Goal: Information Seeking & Learning: Learn about a topic

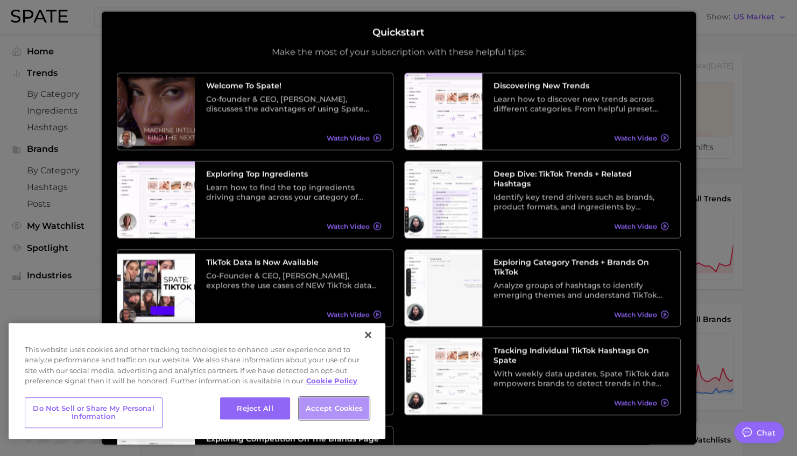
click at [316, 410] on button "Accept Cookies" at bounding box center [334, 408] width 70 height 23
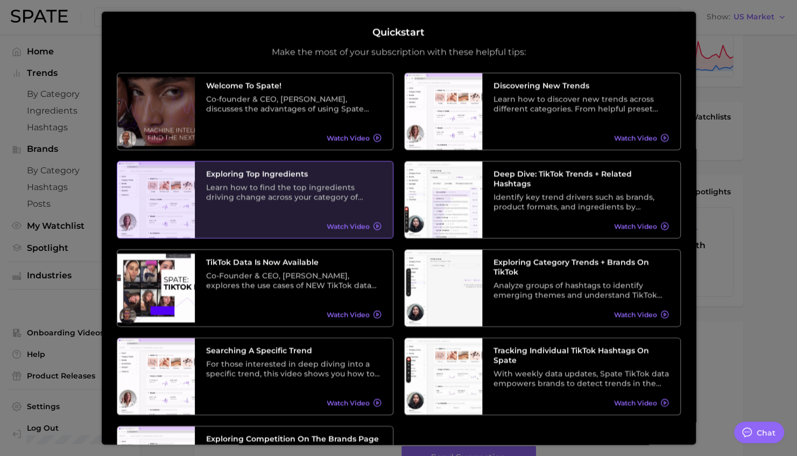
click at [326, 207] on div "Exploring Top Ingredients Learn how to find the top ingredients driving change …" at bounding box center [294, 199] width 198 height 76
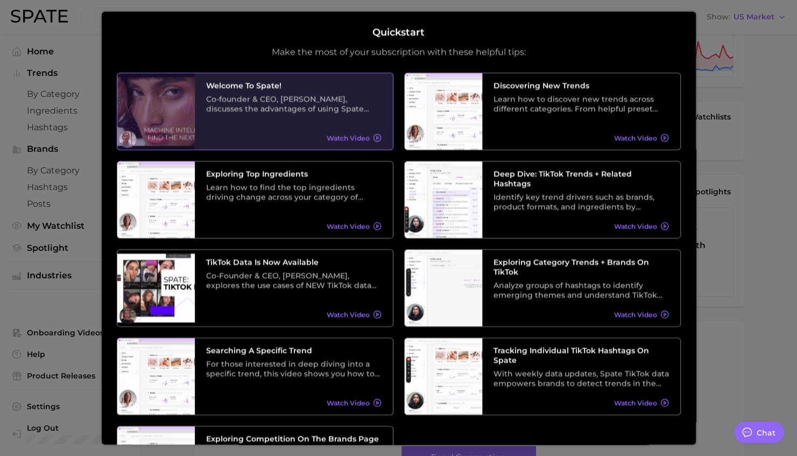
click at [263, 87] on h3 "Welcome to Spate!" at bounding box center [293, 86] width 175 height 10
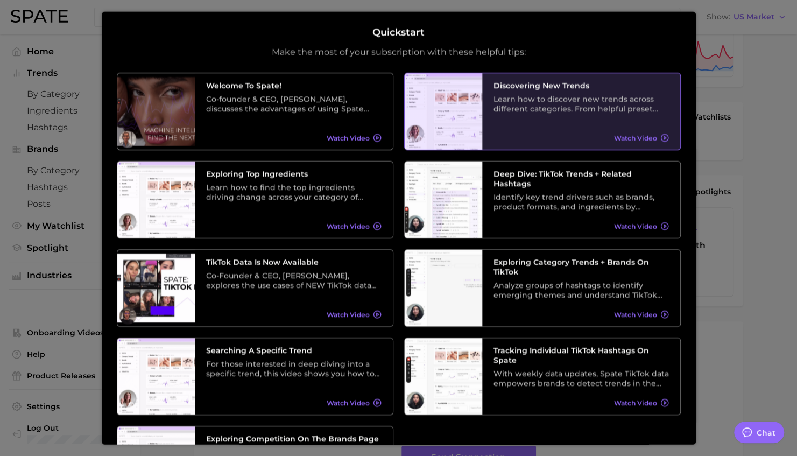
click at [638, 140] on span "Watch Video" at bounding box center [635, 137] width 43 height 8
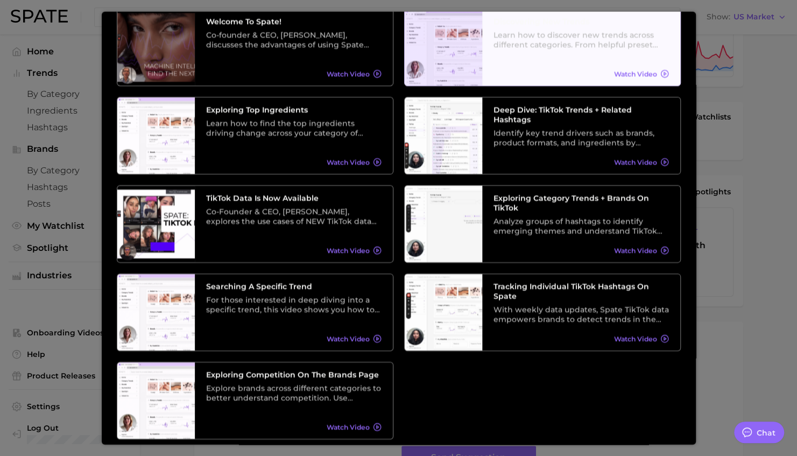
scroll to position [100, 0]
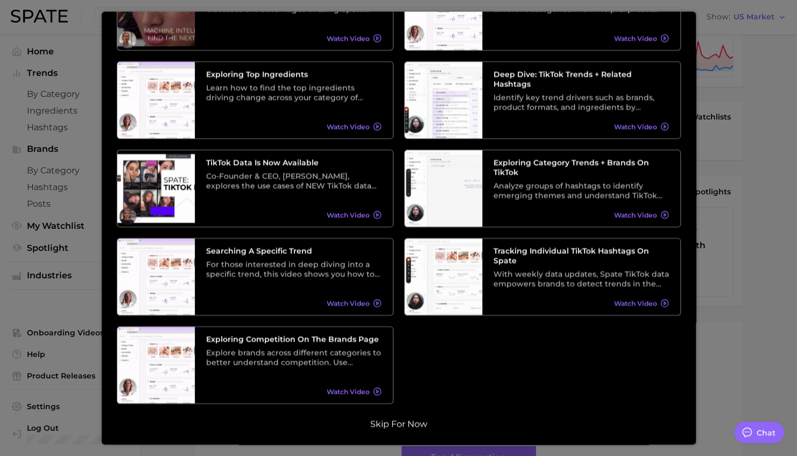
click at [394, 423] on button "Skip for now" at bounding box center [398, 423] width 63 height 11
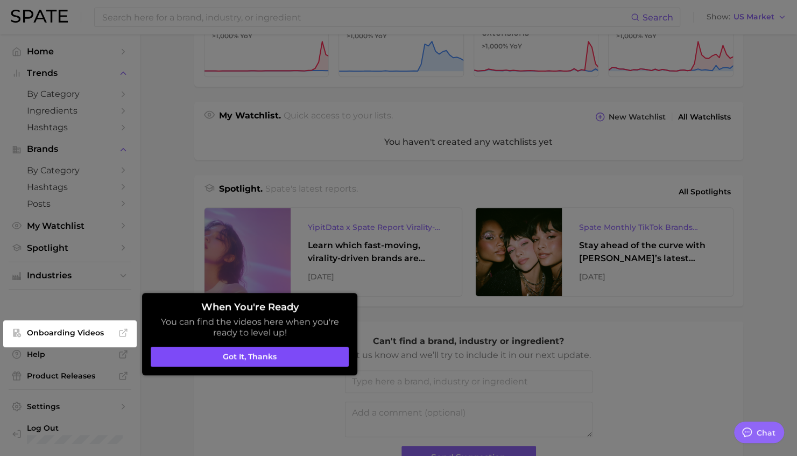
click at [260, 352] on button "Got it, thanks" at bounding box center [250, 356] width 198 height 20
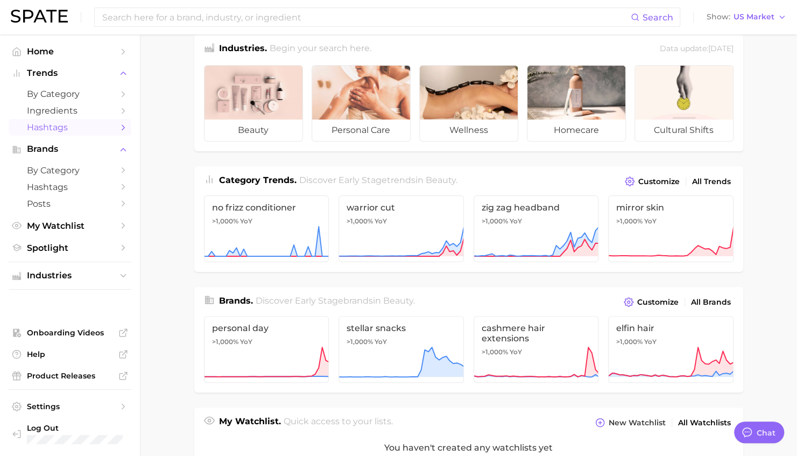
scroll to position [0, 0]
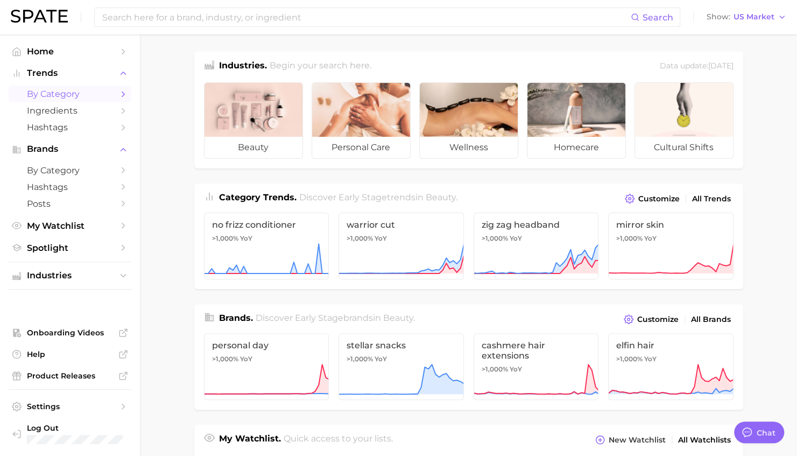
click at [75, 91] on span "by Category" at bounding box center [70, 94] width 86 height 10
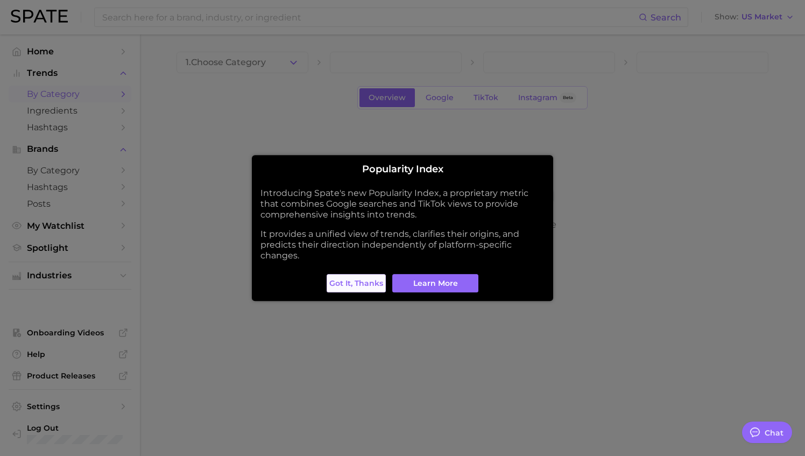
click at [362, 284] on span "Got it, thanks" at bounding box center [356, 283] width 54 height 9
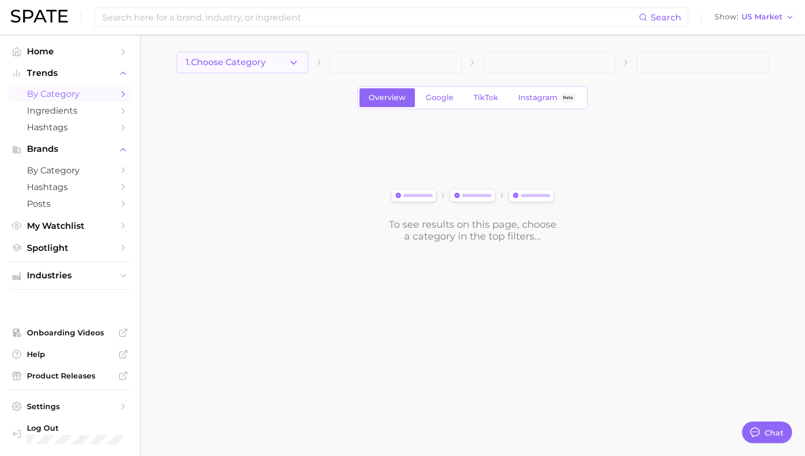
click at [285, 63] on button "1. Choose Category" at bounding box center [242, 63] width 132 height 22
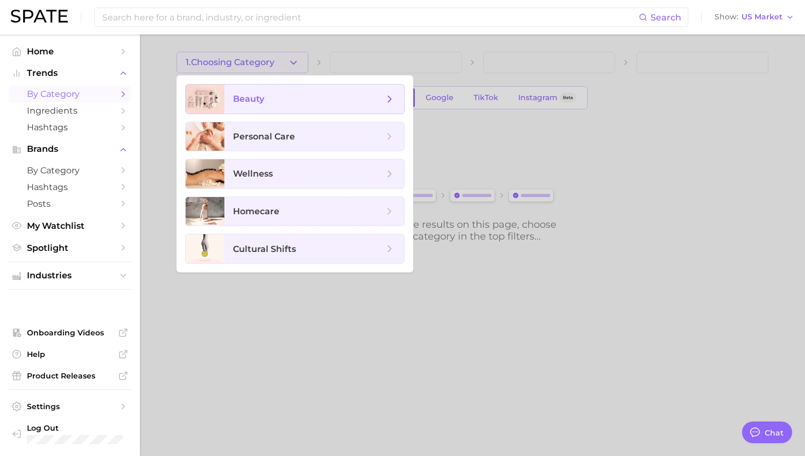
click at [389, 99] on icon at bounding box center [390, 99] width 12 height 12
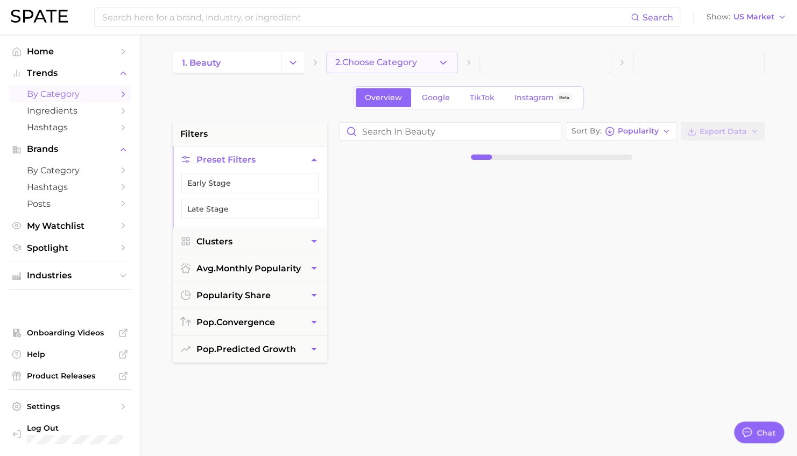
click at [438, 63] on icon "button" at bounding box center [442, 62] width 11 height 11
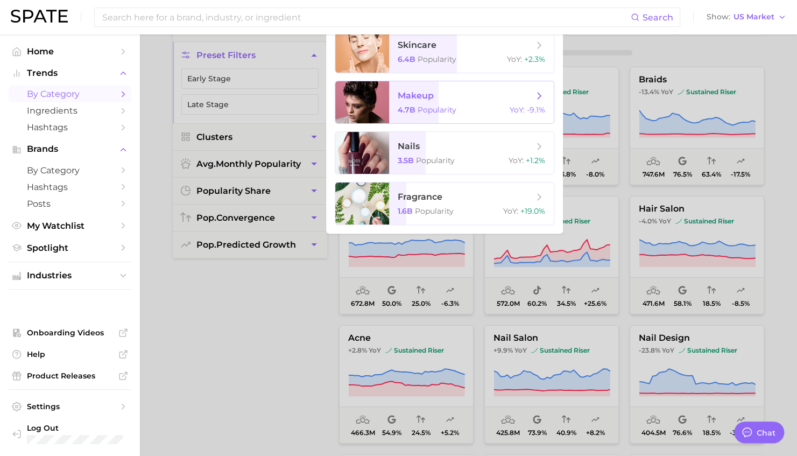
scroll to position [108, 0]
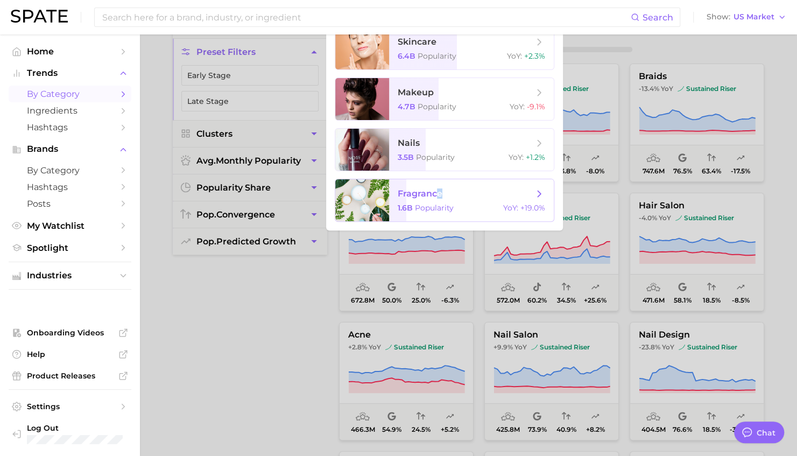
click at [439, 199] on span "fragrance" at bounding box center [466, 194] width 136 height 12
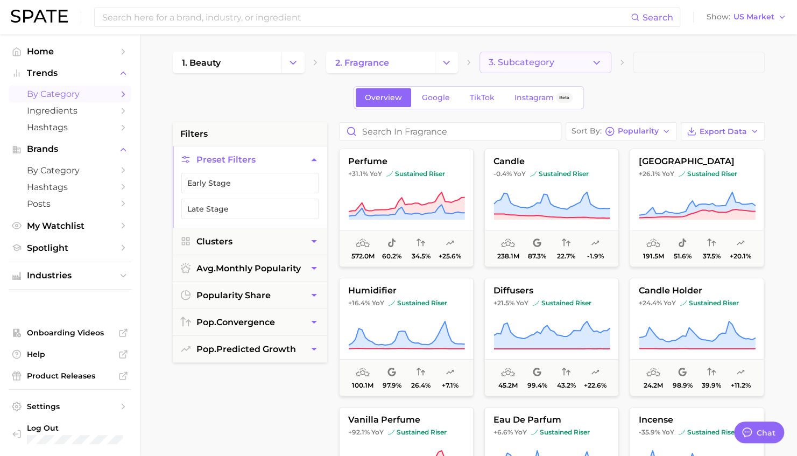
click at [591, 58] on icon "button" at bounding box center [596, 62] width 11 height 11
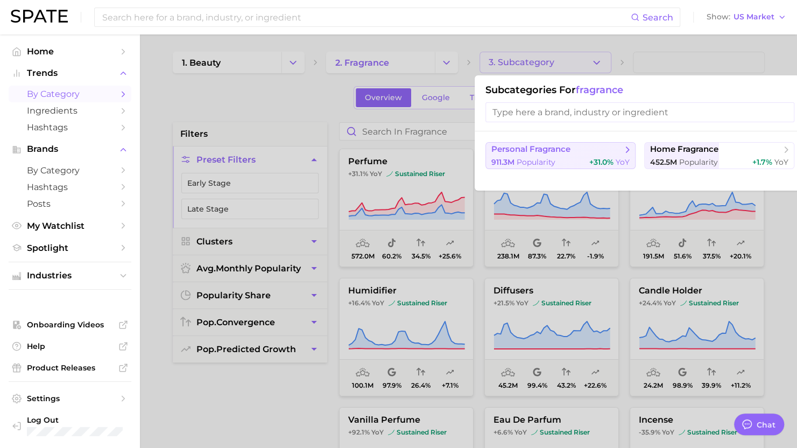
click at [549, 151] on span "personal fragrance" at bounding box center [530, 149] width 79 height 10
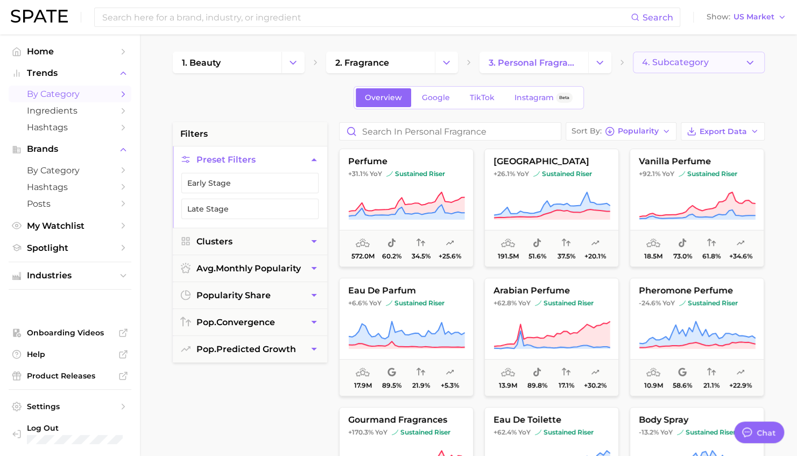
click at [684, 66] on span "4. Subcategory" at bounding box center [675, 63] width 67 height 10
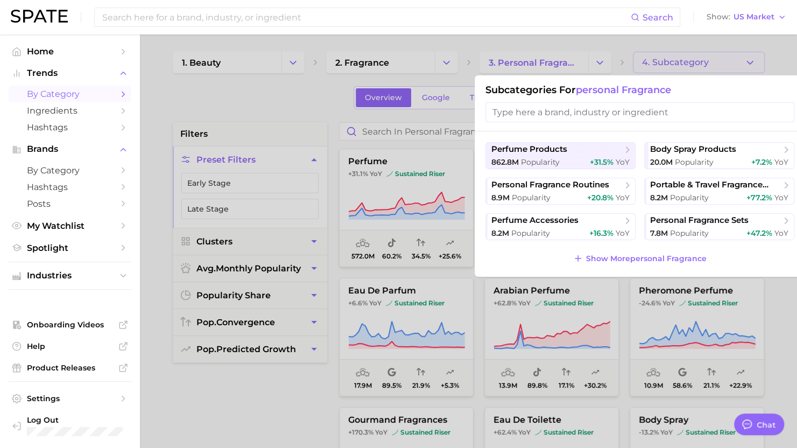
click at [276, 101] on div at bounding box center [398, 224] width 797 height 448
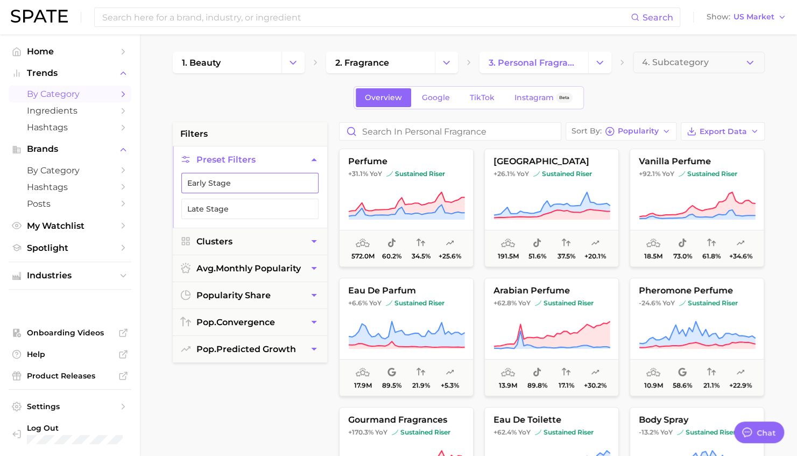
click at [261, 187] on button "Early Stage" at bounding box center [249, 183] width 137 height 20
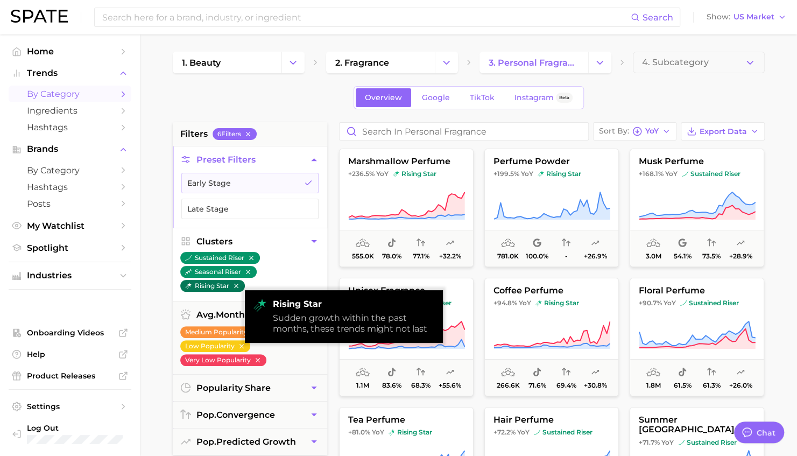
scroll to position [54, 0]
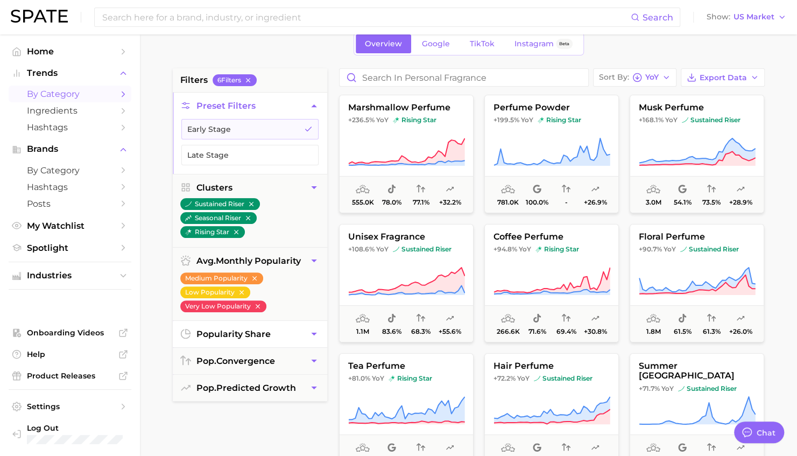
click at [288, 329] on button "popularity share" at bounding box center [250, 334] width 154 height 26
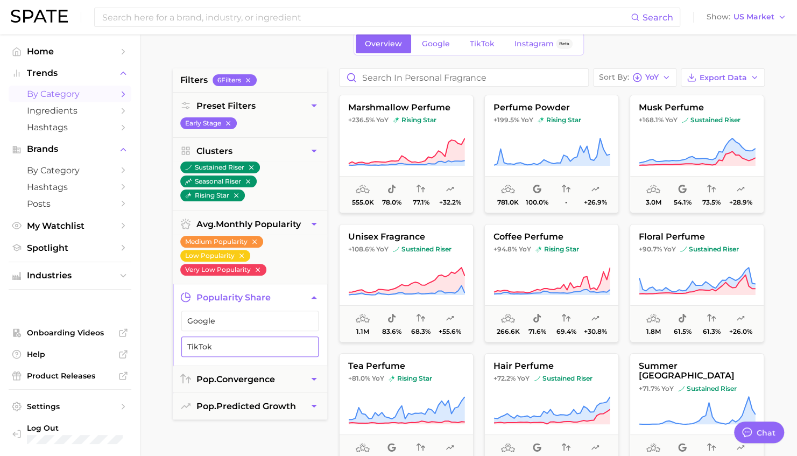
click at [221, 345] on span "TikTok" at bounding box center [241, 346] width 108 height 9
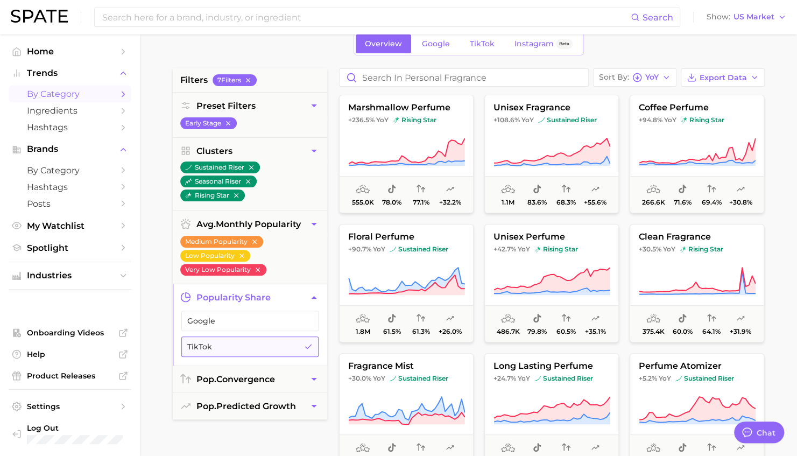
click at [259, 344] on span "TikTok" at bounding box center [241, 346] width 108 height 9
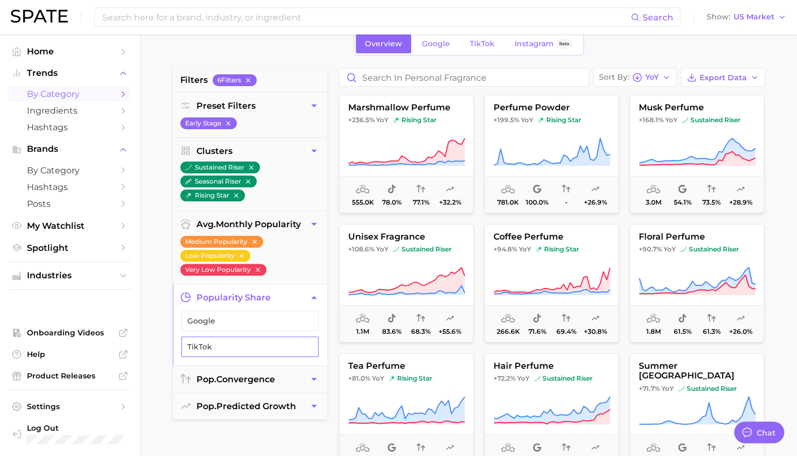
click at [259, 344] on span "TikTok" at bounding box center [241, 346] width 108 height 9
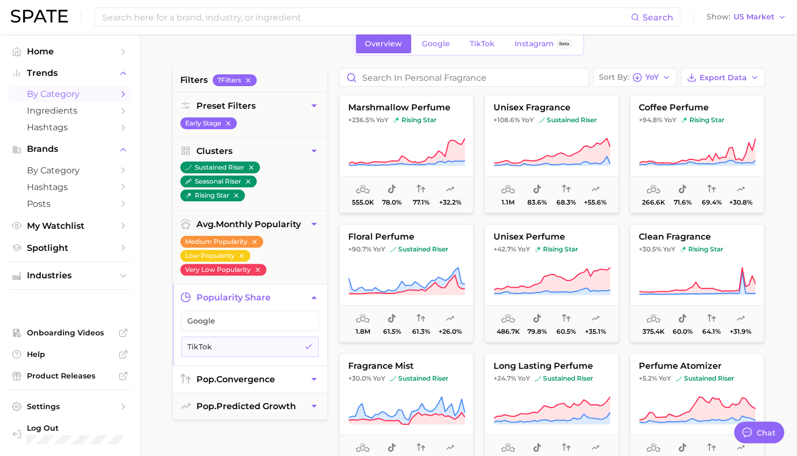
click at [247, 378] on span "pop. convergence" at bounding box center [235, 379] width 79 height 10
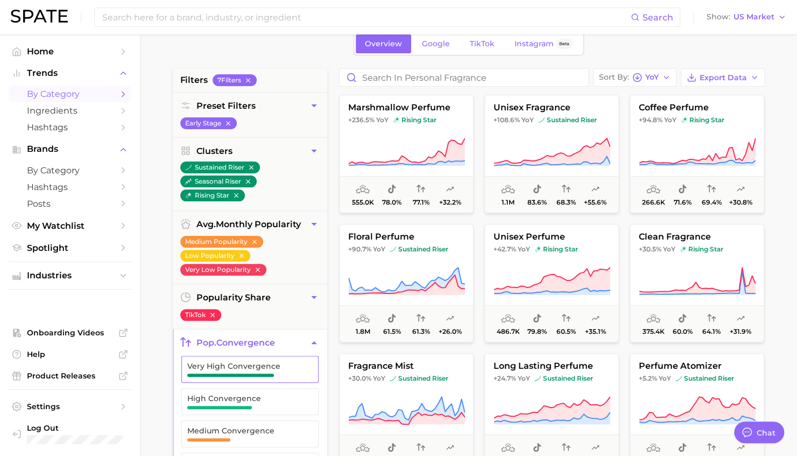
scroll to position [108, 0]
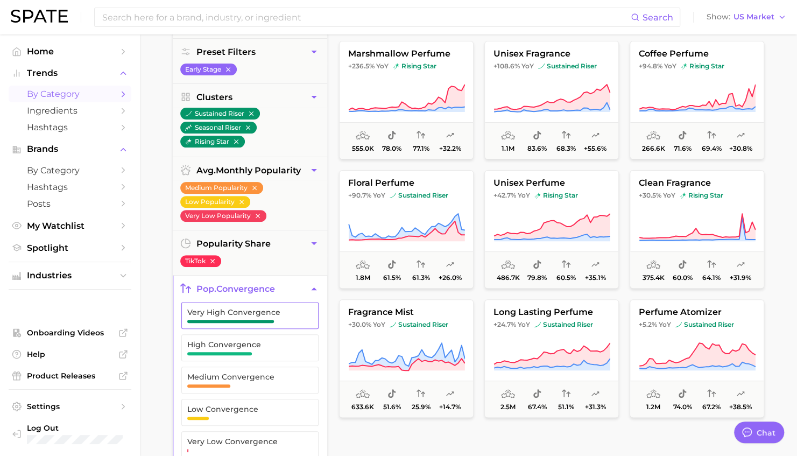
click at [275, 318] on span "Very High Convergence" at bounding box center [241, 315] width 108 height 15
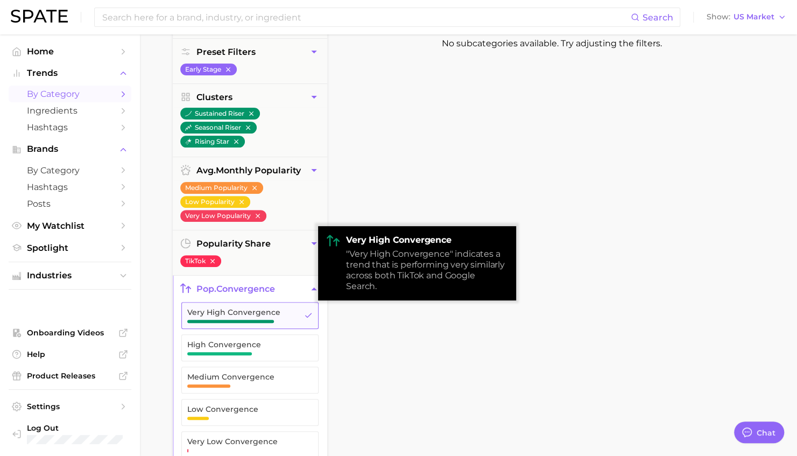
click at [292, 309] on span "Very High Convergence" at bounding box center [241, 312] width 108 height 9
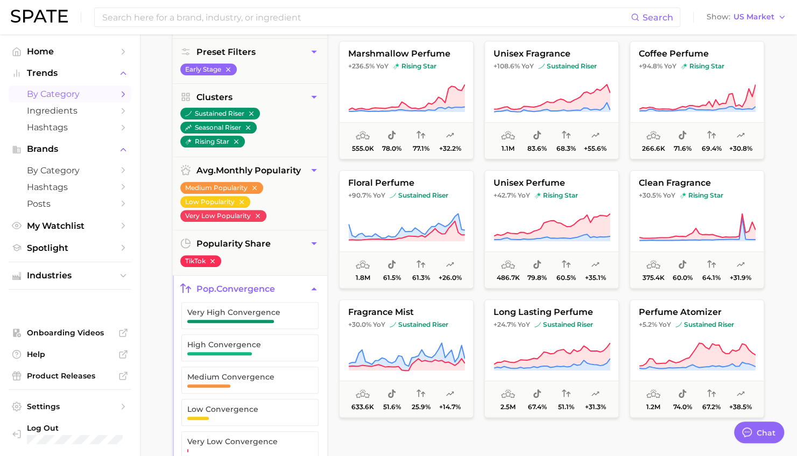
click at [310, 290] on icon "button" at bounding box center [313, 288] width 11 height 11
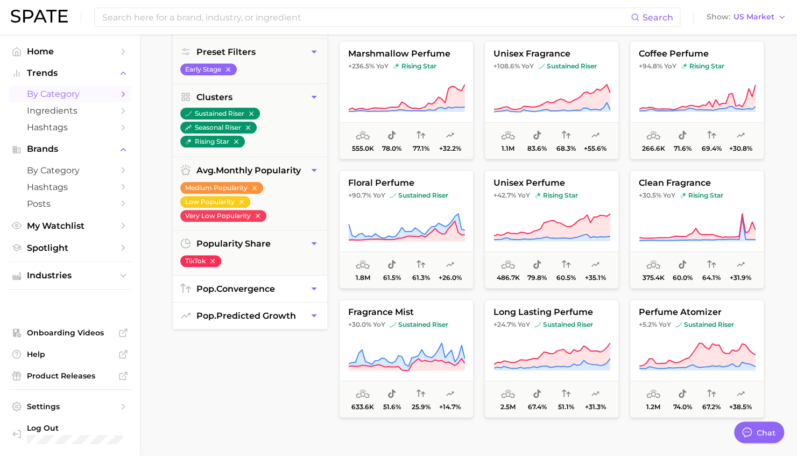
click at [278, 314] on span "pop. predicted growth" at bounding box center [246, 315] width 100 height 10
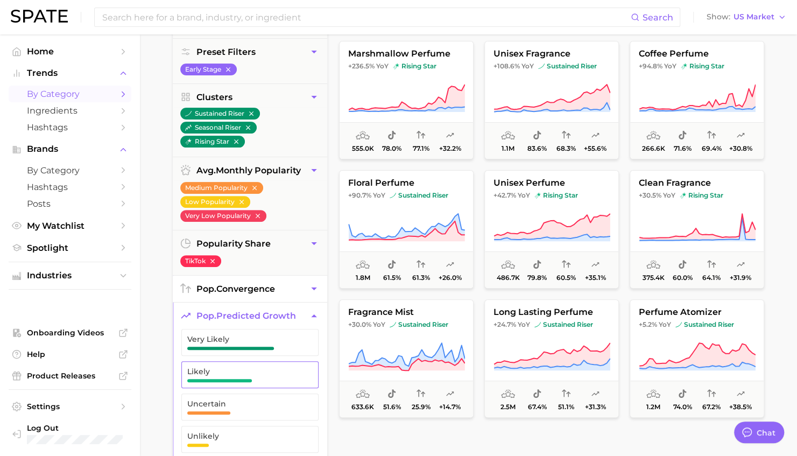
click at [281, 372] on span "Likely" at bounding box center [241, 371] width 108 height 9
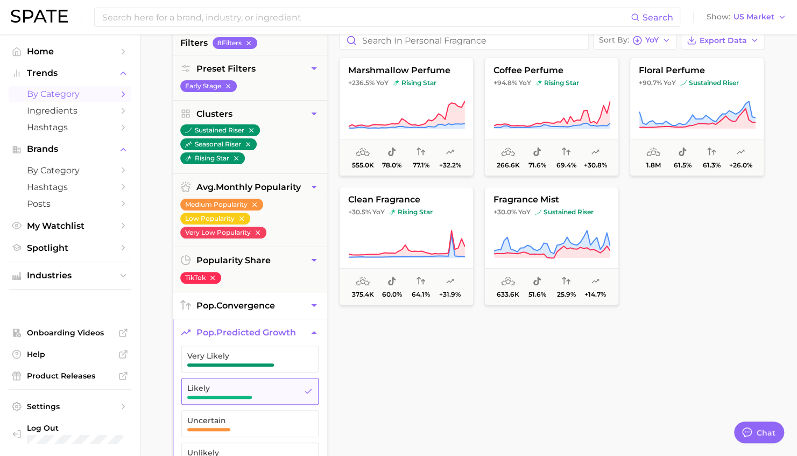
scroll to position [108, 0]
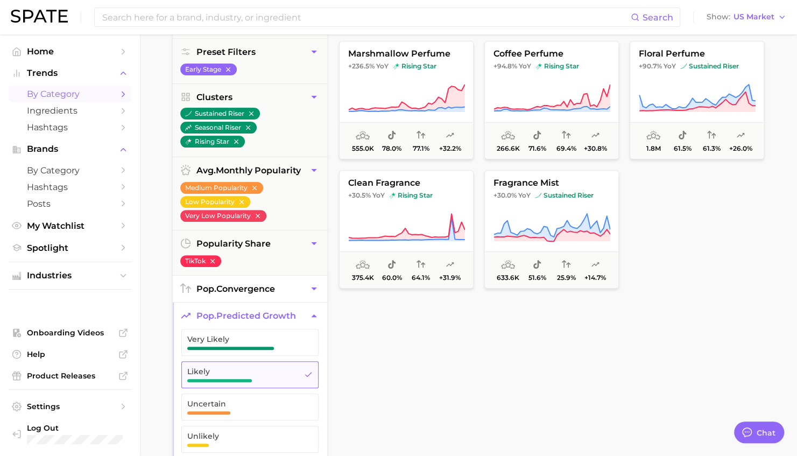
click at [284, 363] on button "Likely" at bounding box center [249, 374] width 137 height 27
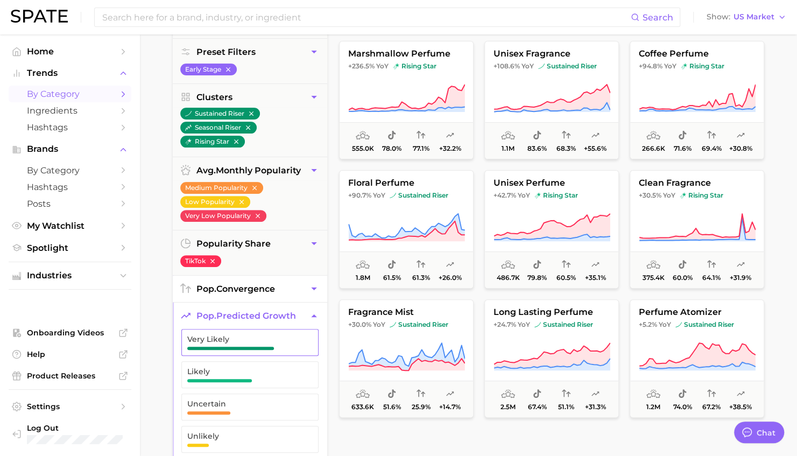
click at [280, 344] on span "Very Likely" at bounding box center [241, 342] width 108 height 15
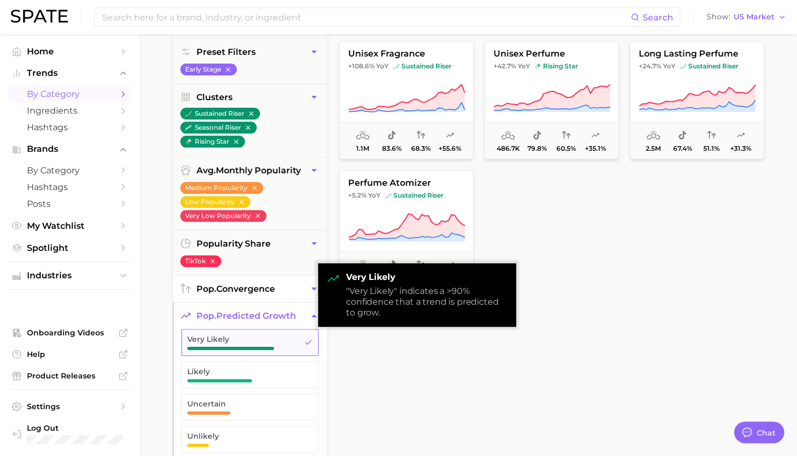
click at [280, 344] on span "Very Likely" at bounding box center [241, 342] width 108 height 15
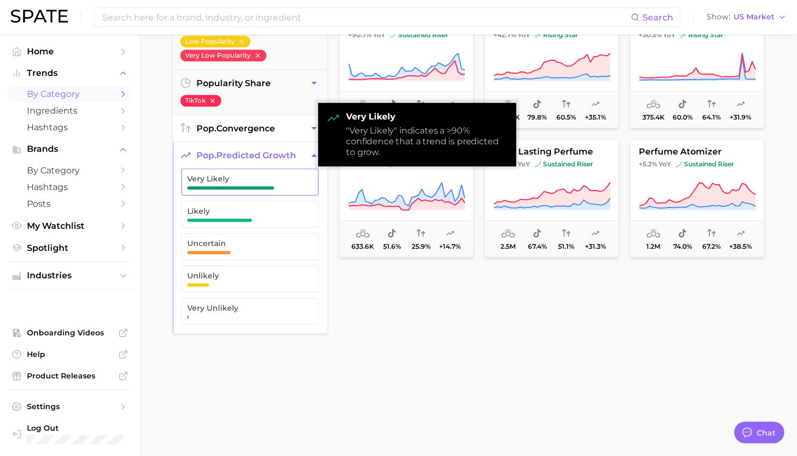
scroll to position [269, 0]
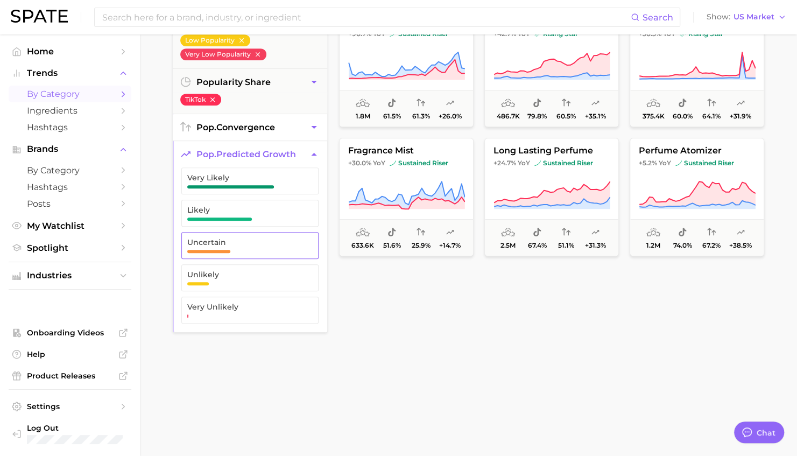
click at [246, 249] on span "Uncertain" at bounding box center [241, 245] width 108 height 15
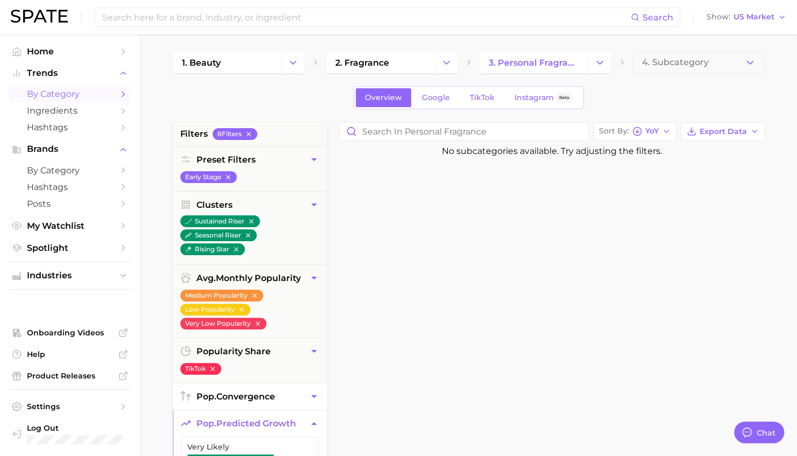
scroll to position [108, 0]
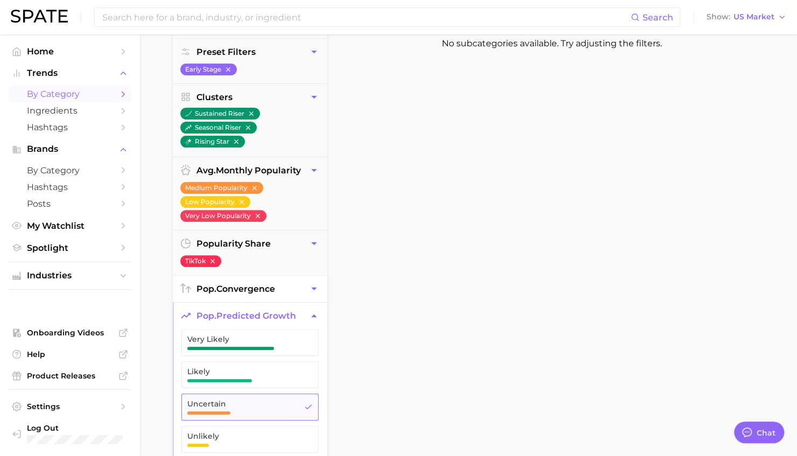
drag, startPoint x: 289, startPoint y: 408, endPoint x: 272, endPoint y: 445, distance: 41.4
click at [289, 408] on span "Uncertain" at bounding box center [241, 406] width 108 height 15
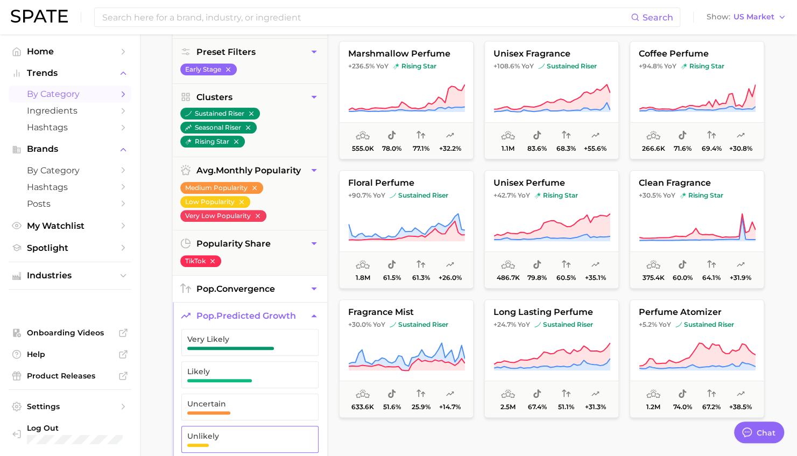
click at [268, 445] on button "Unlikely" at bounding box center [249, 438] width 137 height 27
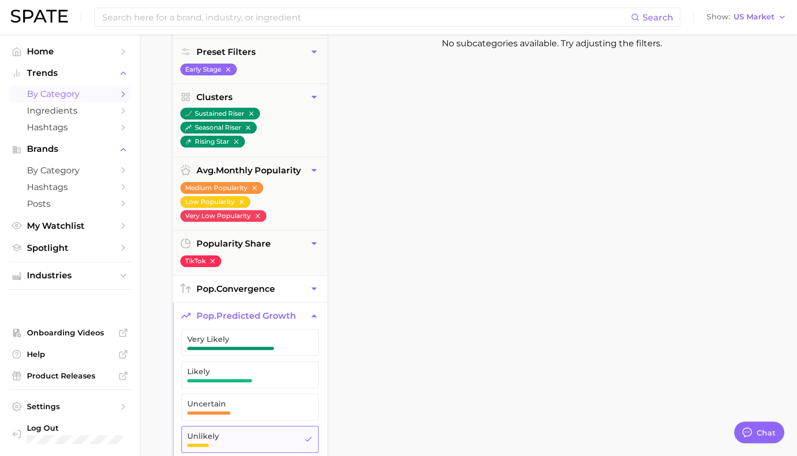
click at [264, 443] on button "Unlikely" at bounding box center [249, 438] width 137 height 27
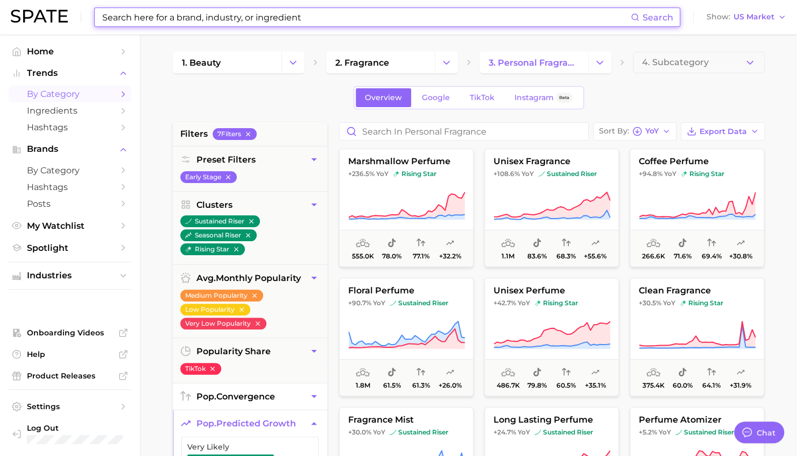
click at [186, 15] on input at bounding box center [365, 17] width 529 height 18
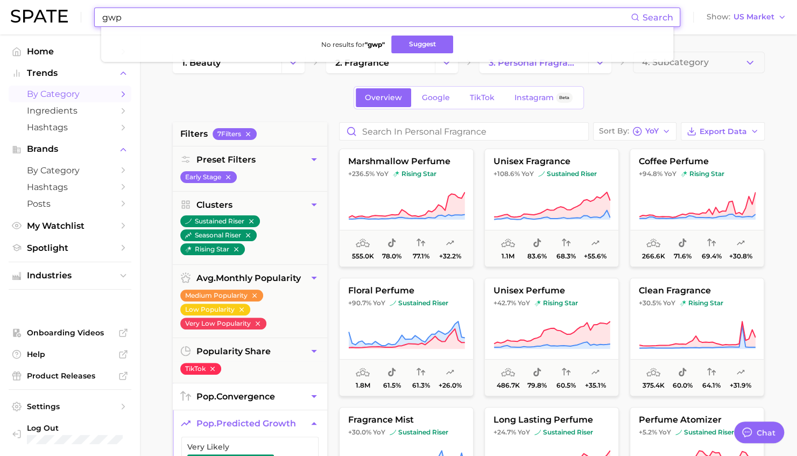
click at [186, 15] on input "gwp" at bounding box center [365, 17] width 529 height 18
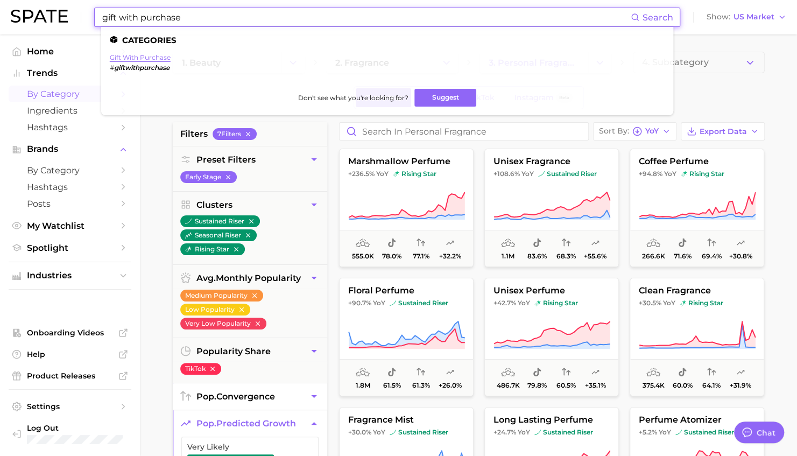
type input "gift with purchase"
click at [148, 58] on link "gift with purchase" at bounding box center [140, 57] width 61 height 8
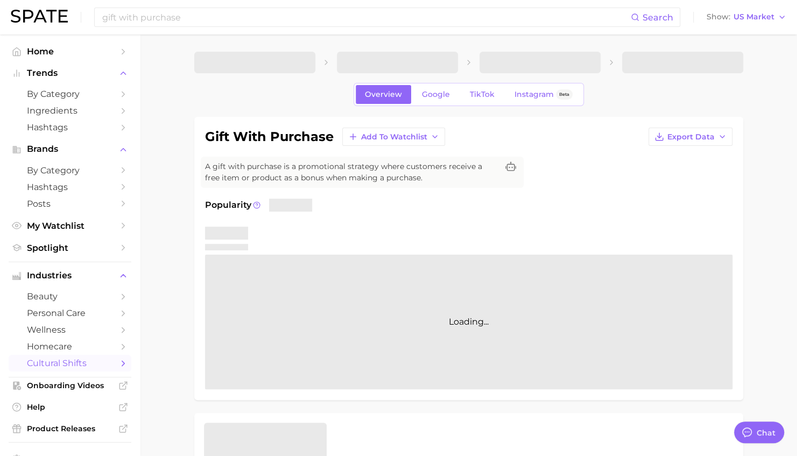
type textarea "x"
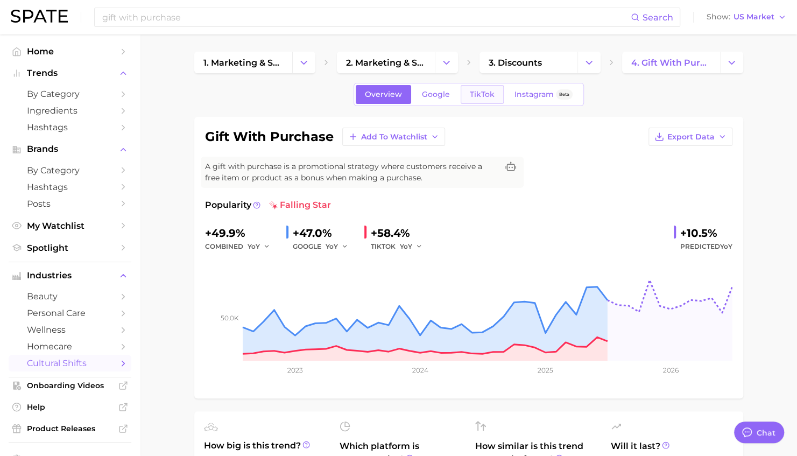
click at [483, 96] on span "TikTok" at bounding box center [482, 94] width 25 height 9
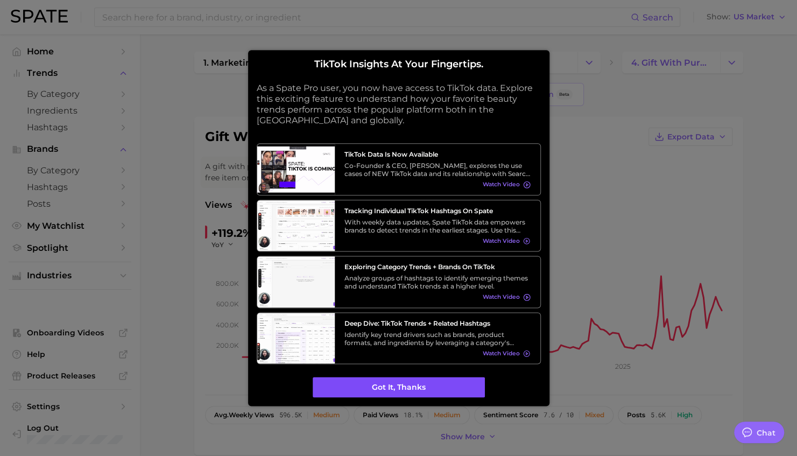
click at [394, 383] on button "Got it, thanks" at bounding box center [399, 387] width 172 height 20
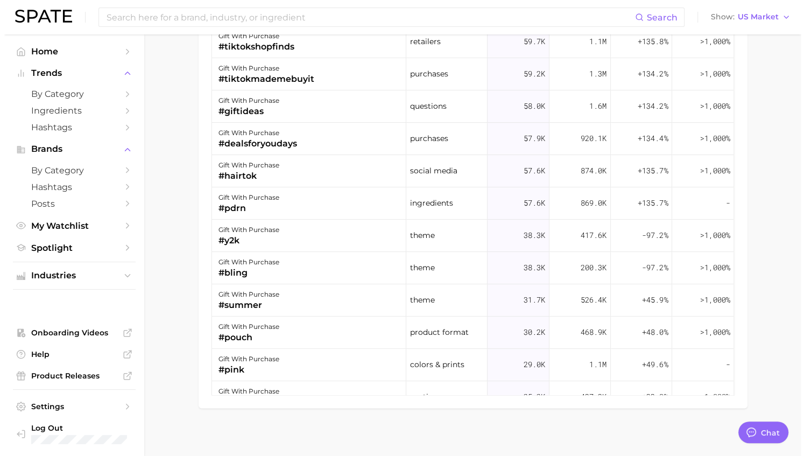
scroll to position [1056, 0]
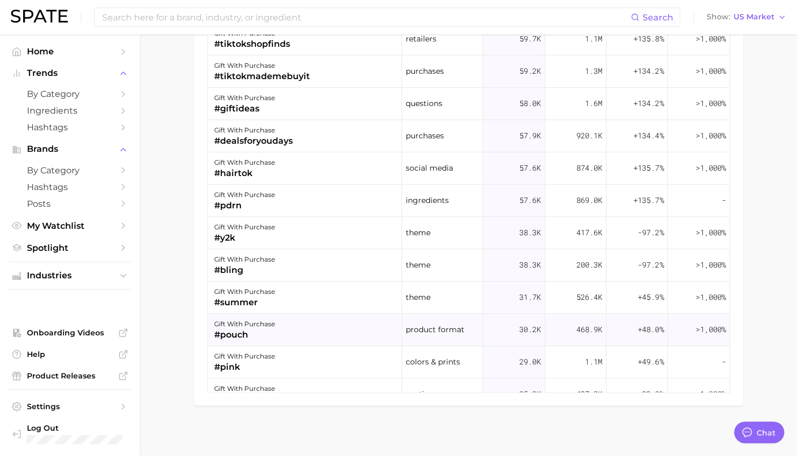
click at [257, 323] on div "gift with purchase" at bounding box center [244, 323] width 61 height 13
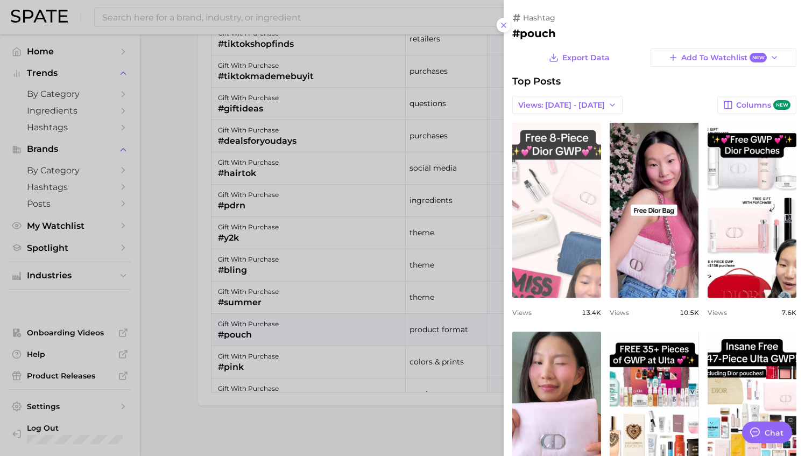
scroll to position [0, 0]
click at [526, 242] on link "view post on TikTok" at bounding box center [556, 210] width 89 height 175
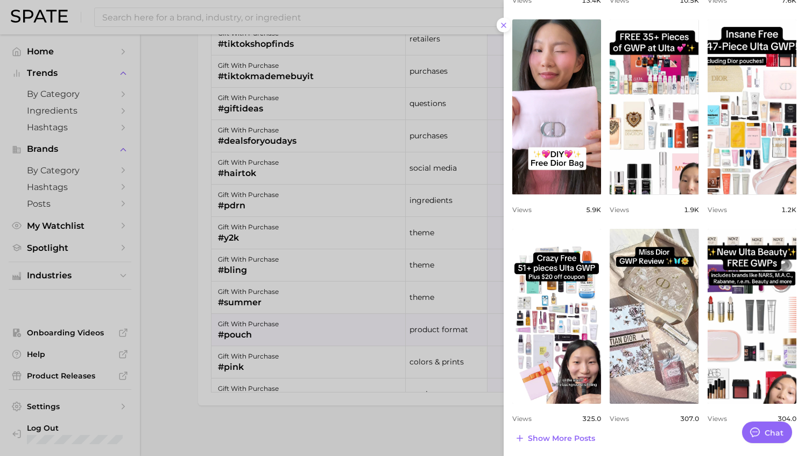
scroll to position [314, 0]
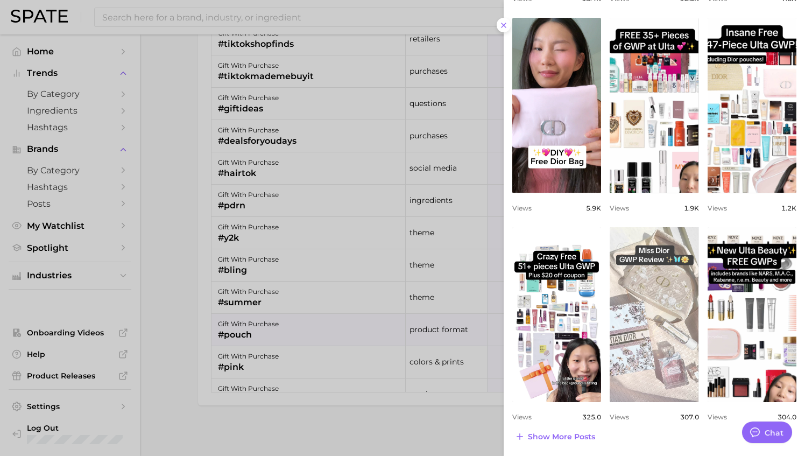
click at [656, 300] on link "view post on TikTok" at bounding box center [653, 314] width 89 height 175
